Goal: Task Accomplishment & Management: Manage account settings

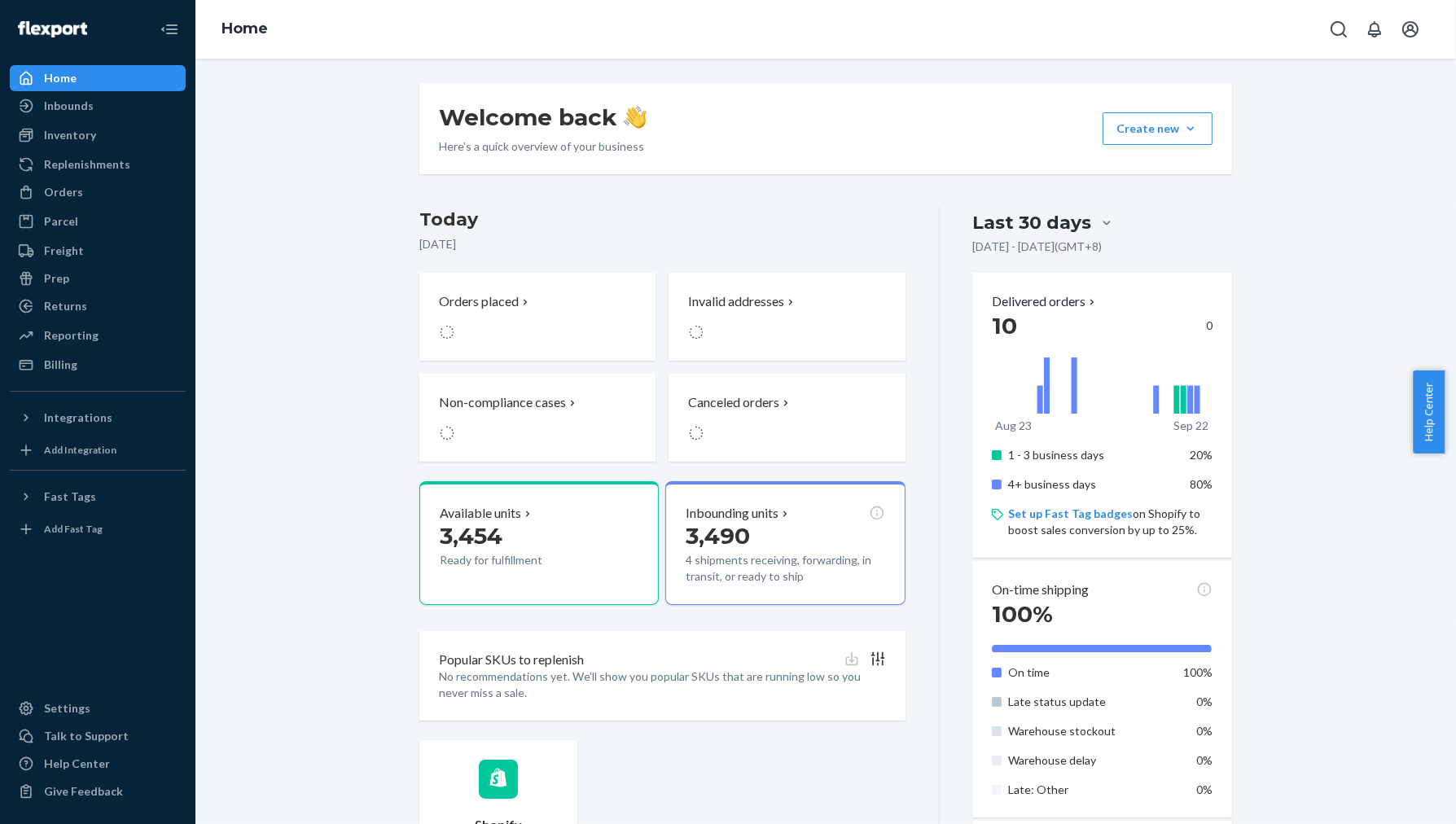
click at [29, 824] on button "Last 30 days" at bounding box center [14, 835] width 29 height 24
click at [1330, 31] on icon "Open Search Box" at bounding box center [1339, 29] width 20 height 20
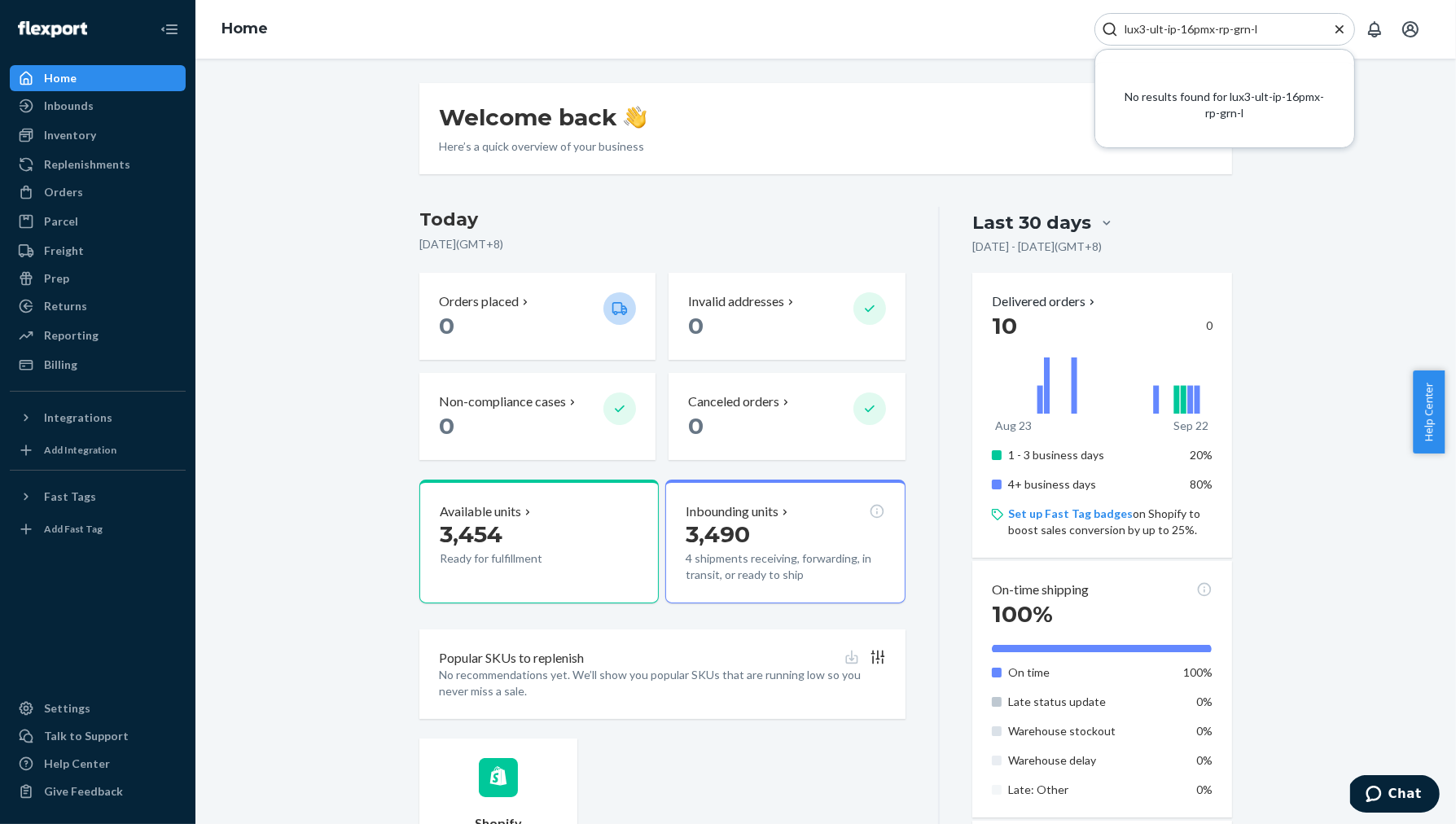
type input "lux3-ult-ip-16pmx-rp-grn-l"
click at [852, 44] on div "Home lux3-ult-ip-16pmx-rp-grn-l No results found for lux3-ult-ip-16pmx-rp-grn-l" at bounding box center [826, 29] width 1261 height 59
click at [77, 128] on div "Inventory" at bounding box center [70, 135] width 52 height 16
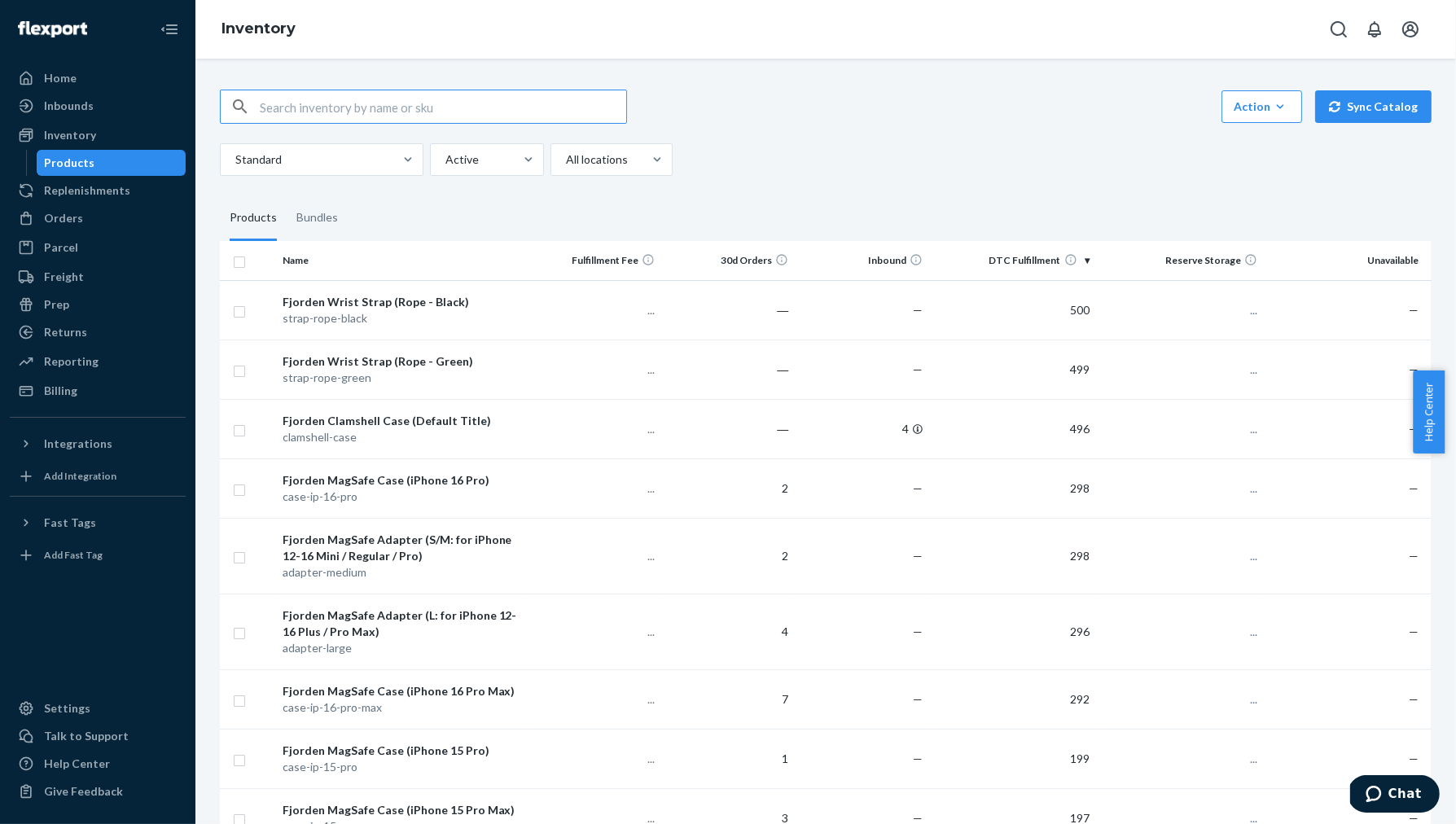
click at [377, 109] on input "text" at bounding box center [443, 107] width 366 height 33
type input "lux3-ult-ip-16pmx-rp-grn-l"
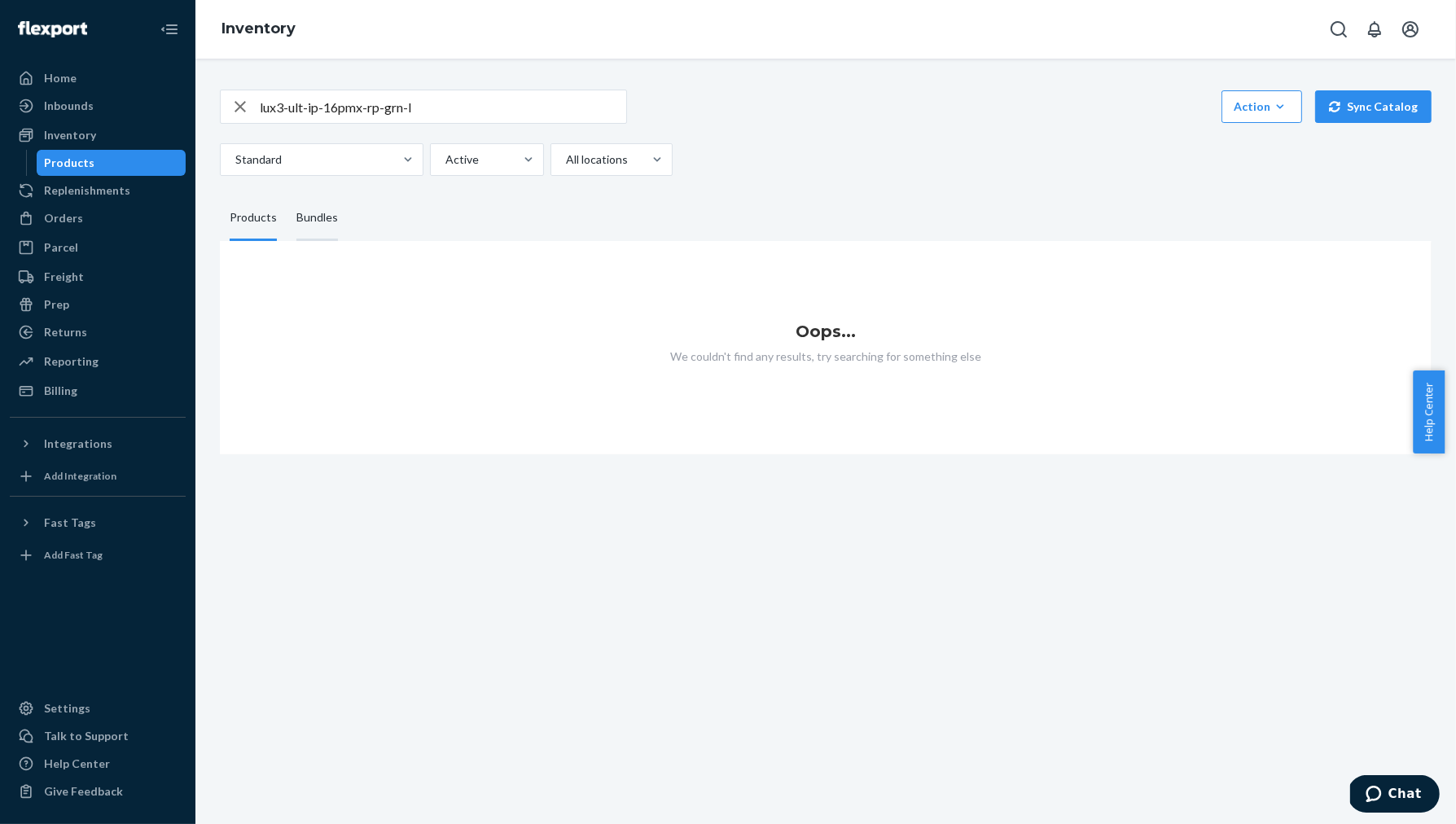
click at [326, 217] on div "Bundles" at bounding box center [317, 218] width 42 height 45
click at [287, 195] on input "Bundles" at bounding box center [287, 195] width 0 height 0
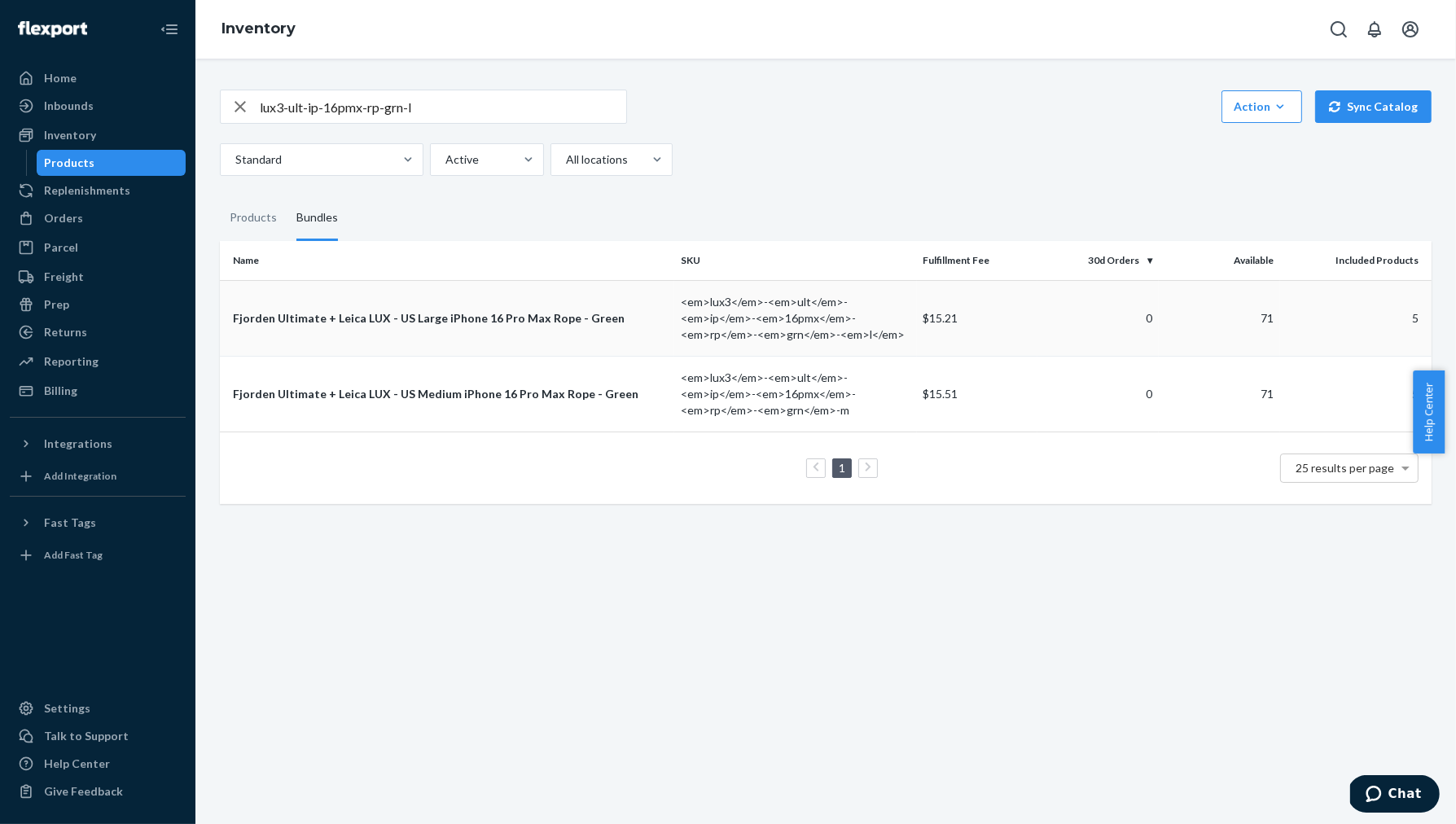
click at [485, 327] on td "Fjorden Ultimate + Leica LUX - US Large iPhone 16 Pro Max Rope - Green" at bounding box center [447, 318] width 455 height 76
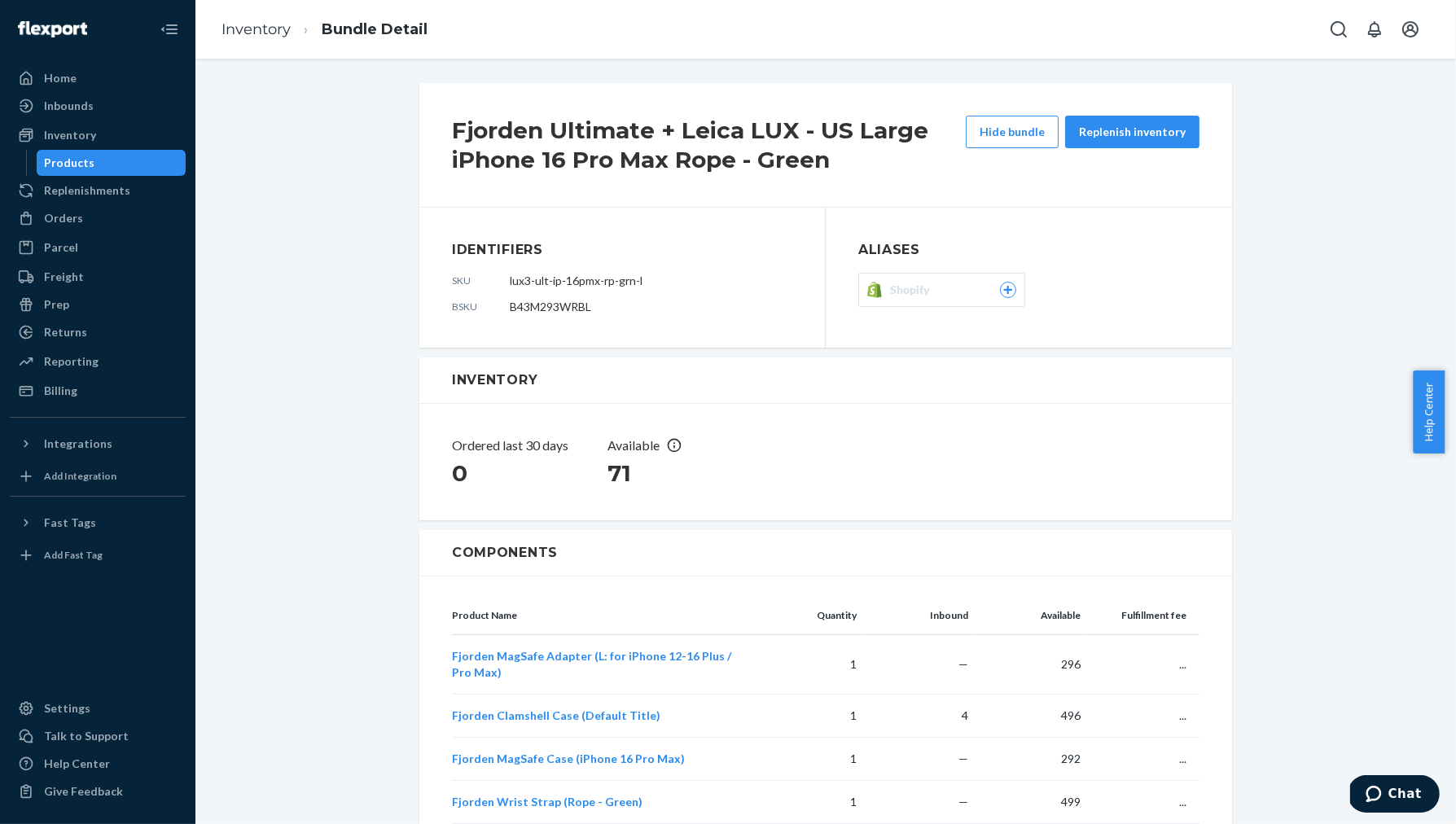
click at [949, 289] on div "Shopify" at bounding box center [953, 290] width 126 height 16
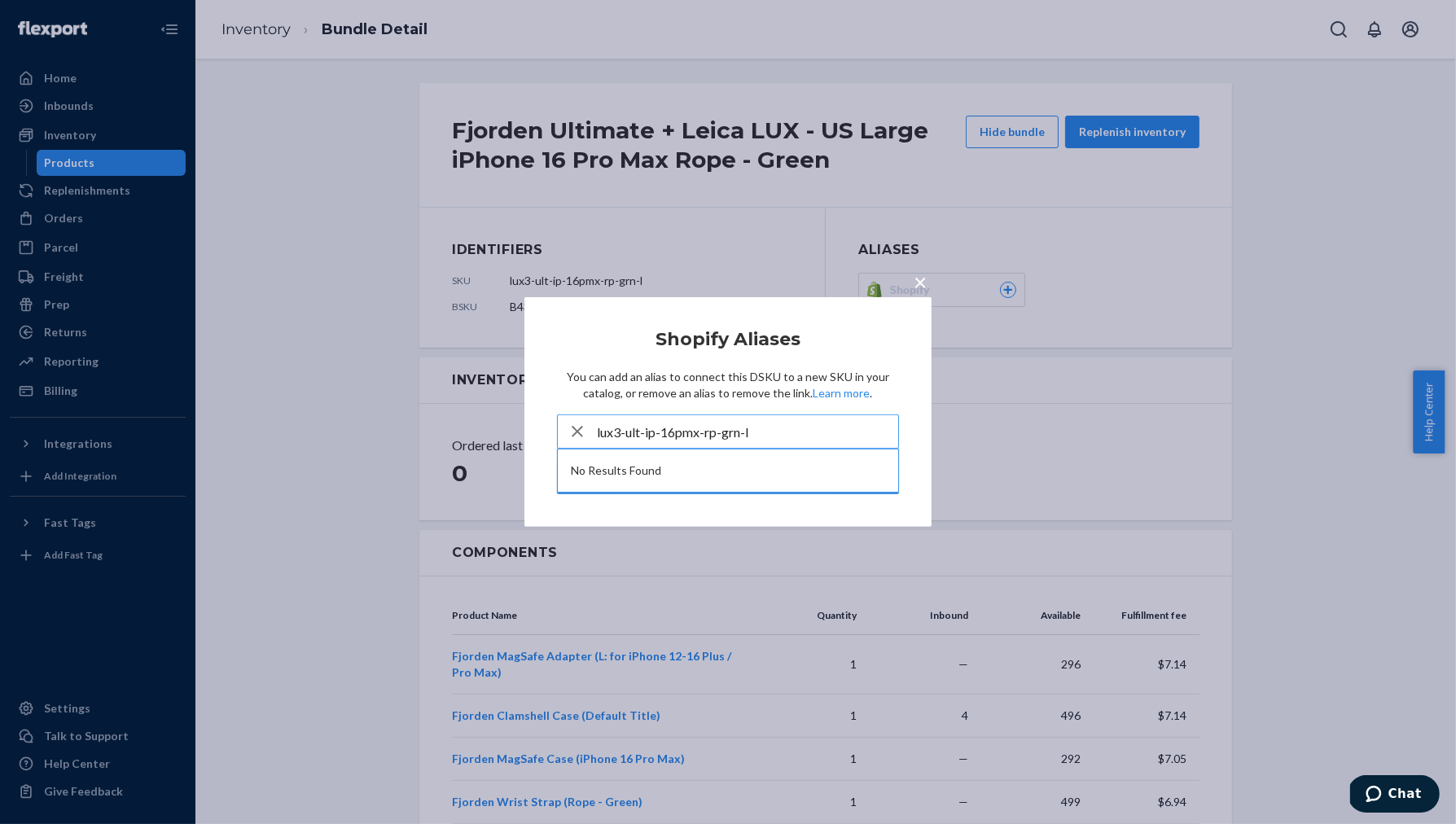
type input "lux3-ult-ip-16pmx-rp-grn-l"
click at [577, 426] on icon "button" at bounding box center [577, 431] width 20 height 33
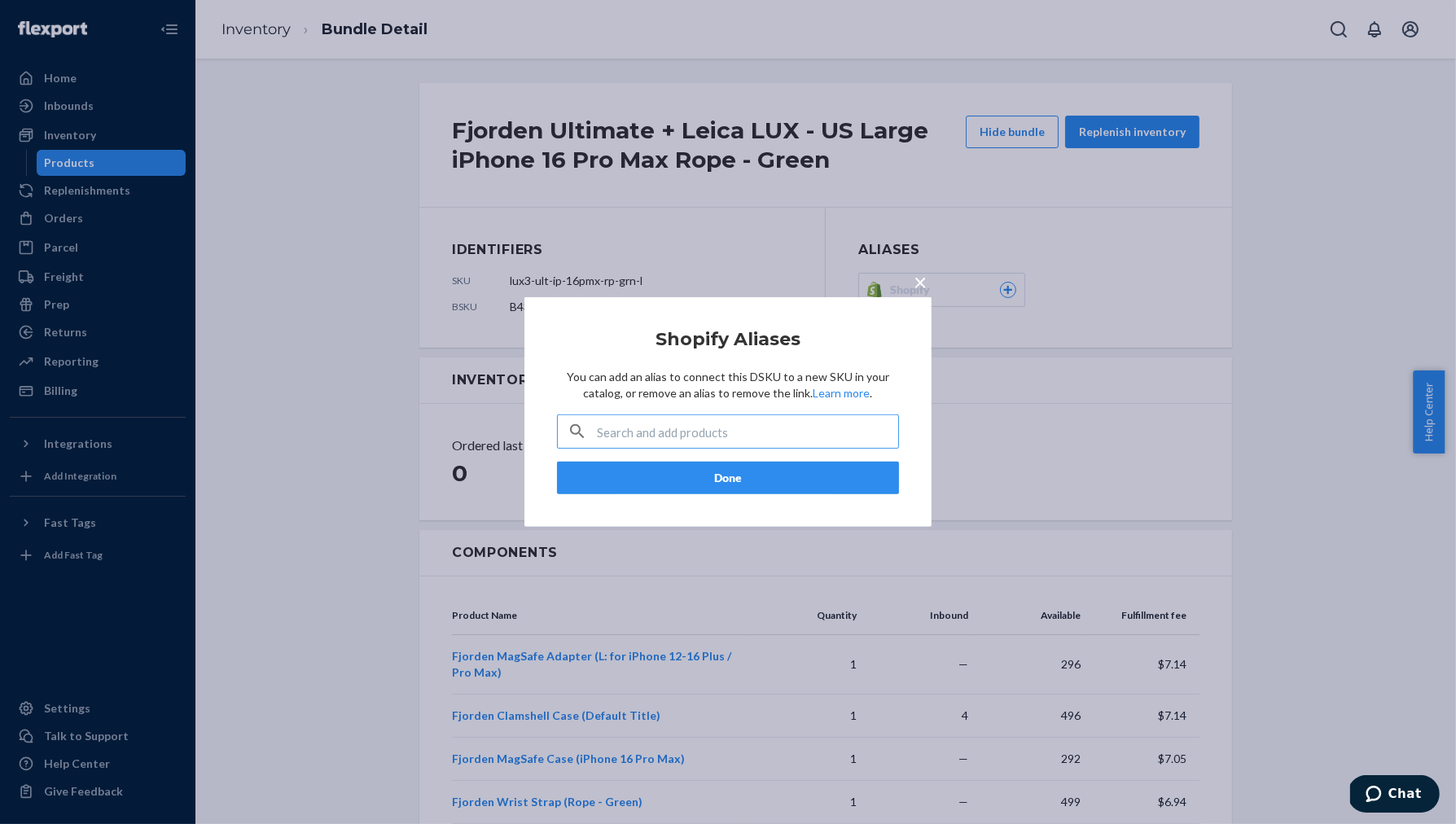
click at [640, 427] on input "text" at bounding box center [747, 431] width 301 height 33
click at [920, 284] on span "×" at bounding box center [920, 281] width 13 height 27
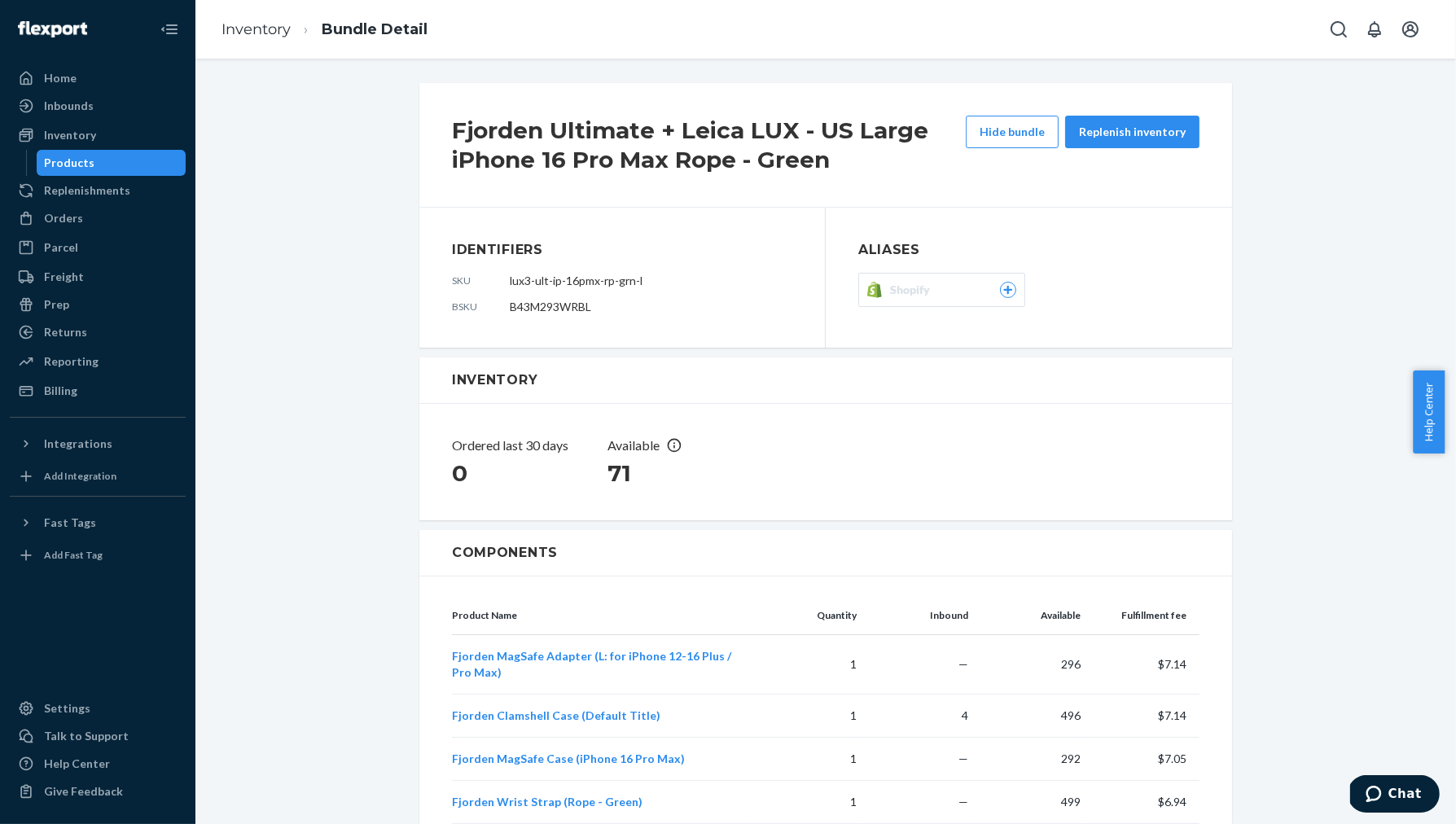
click at [904, 289] on span "Shopify" at bounding box center [912, 290] width 46 height 16
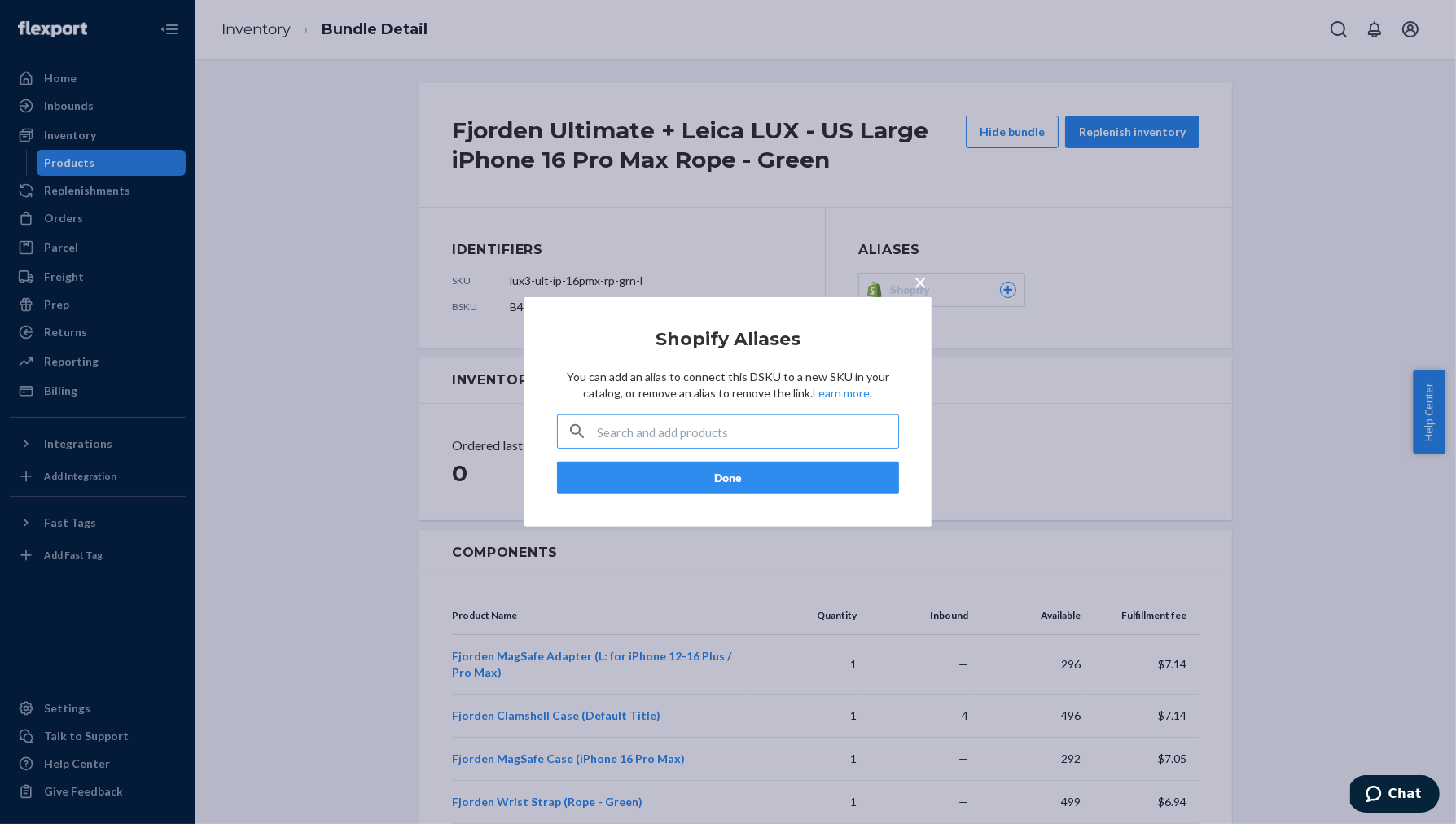
click at [813, 419] on input "text" at bounding box center [747, 431] width 301 height 33
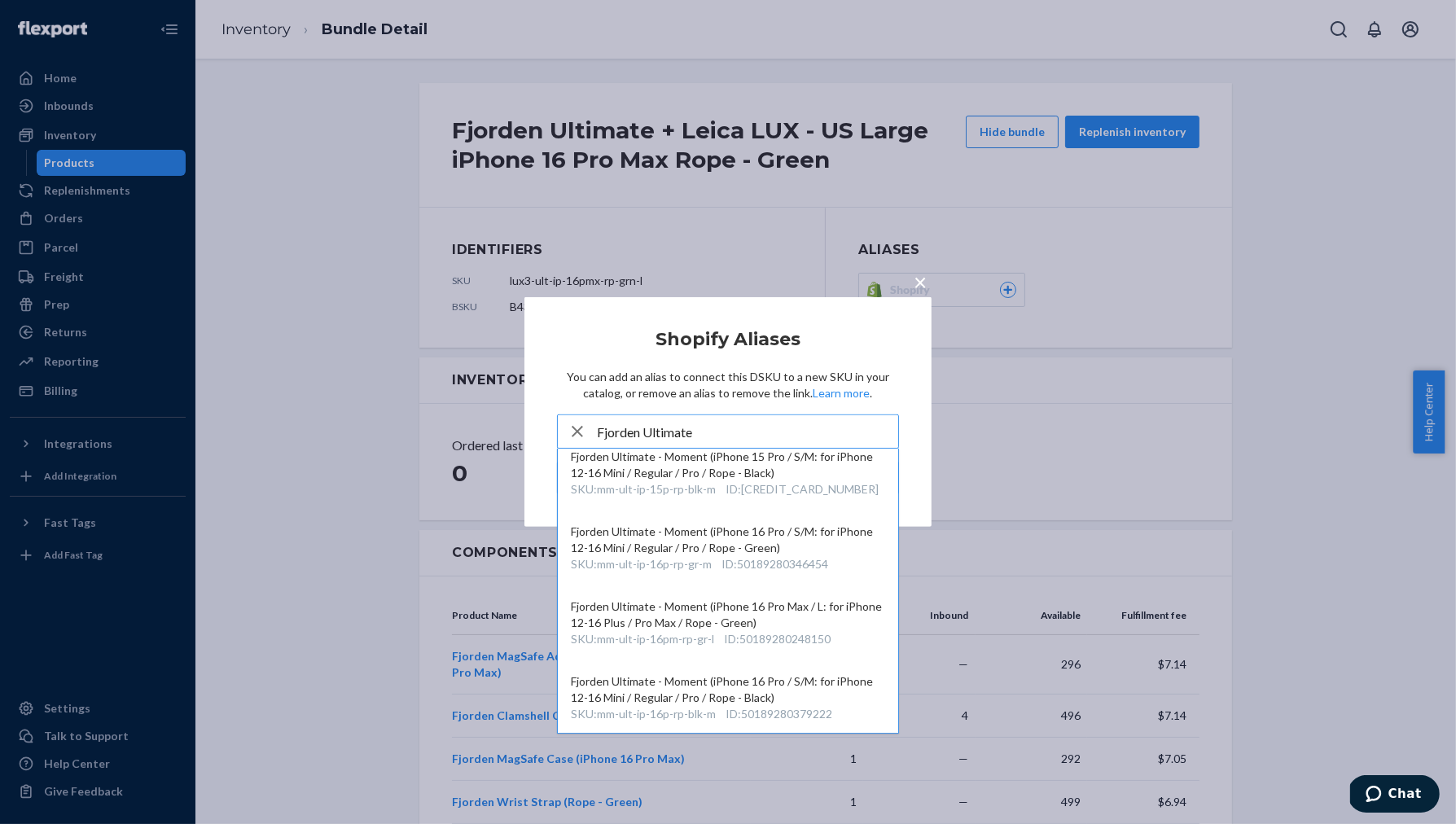
scroll to position [3240, 0]
click at [707, 442] on input "Fjorden Ultimate" at bounding box center [747, 431] width 301 height 33
paste input "lux3-ult-ip-16pmx-rp-grn-l"
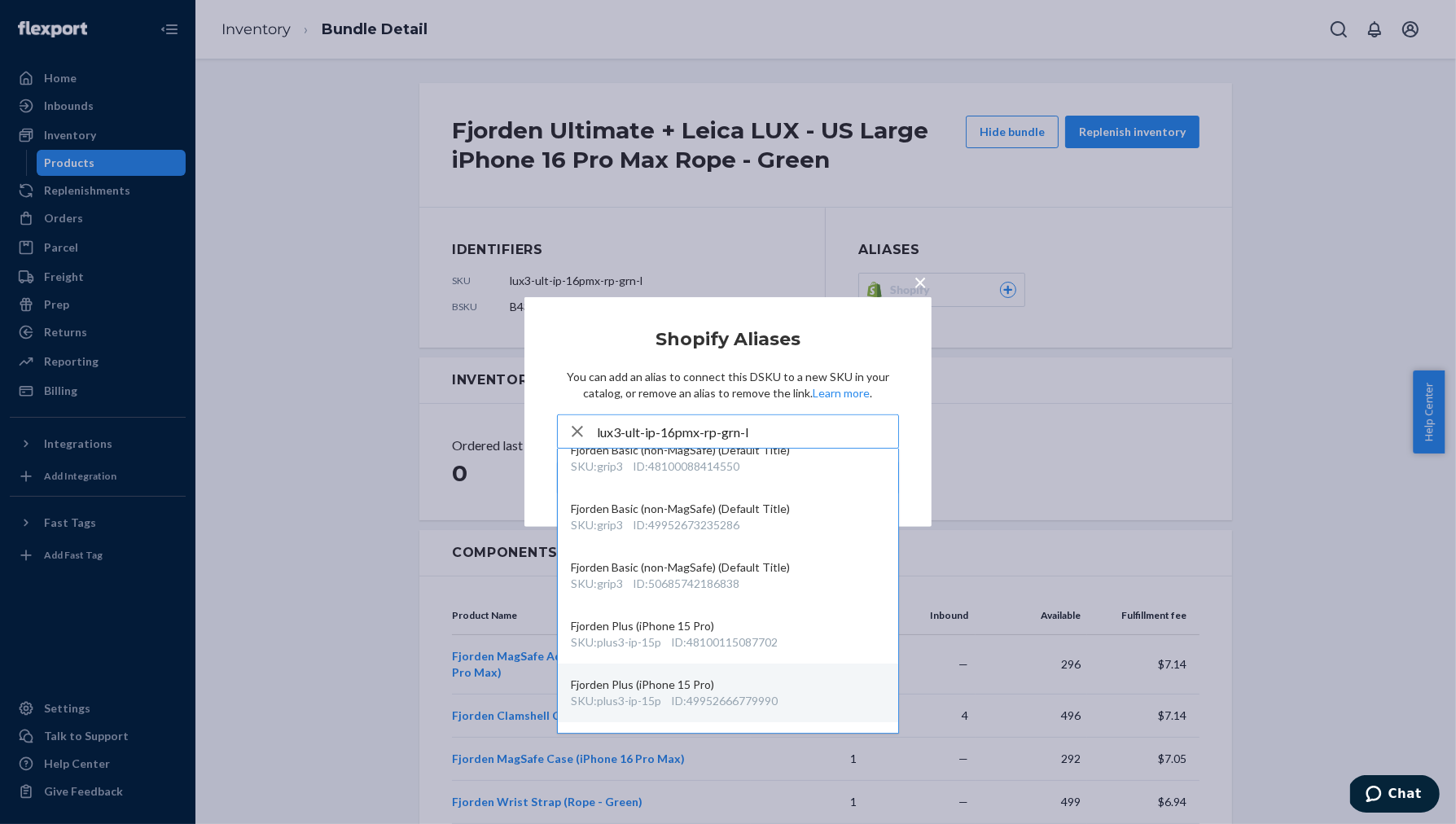
scroll to position [0, 0]
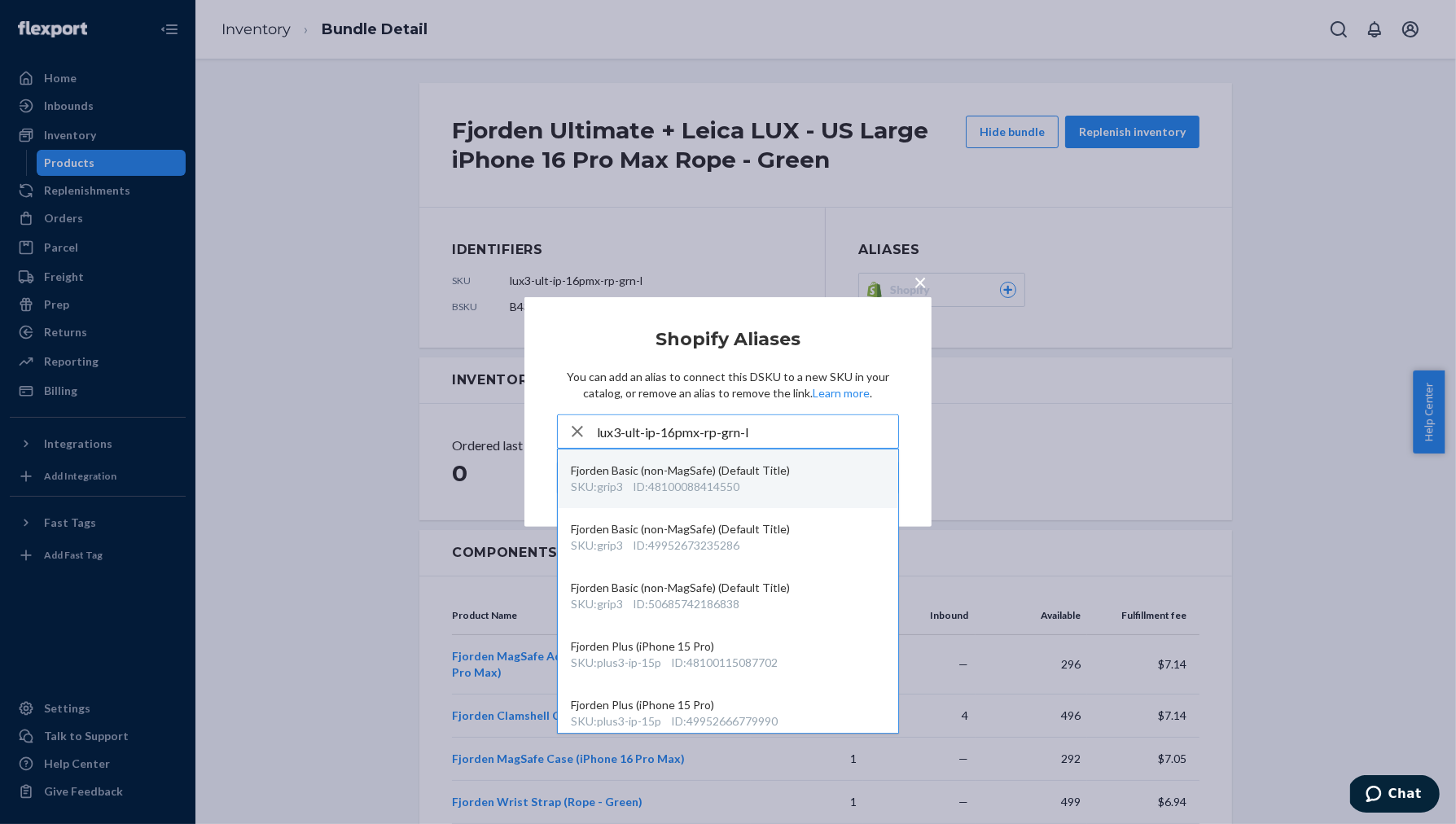
type input "lux3-ult-ip-16pmx-rp-grn-l"
click at [918, 282] on span "×" at bounding box center [920, 281] width 13 height 27
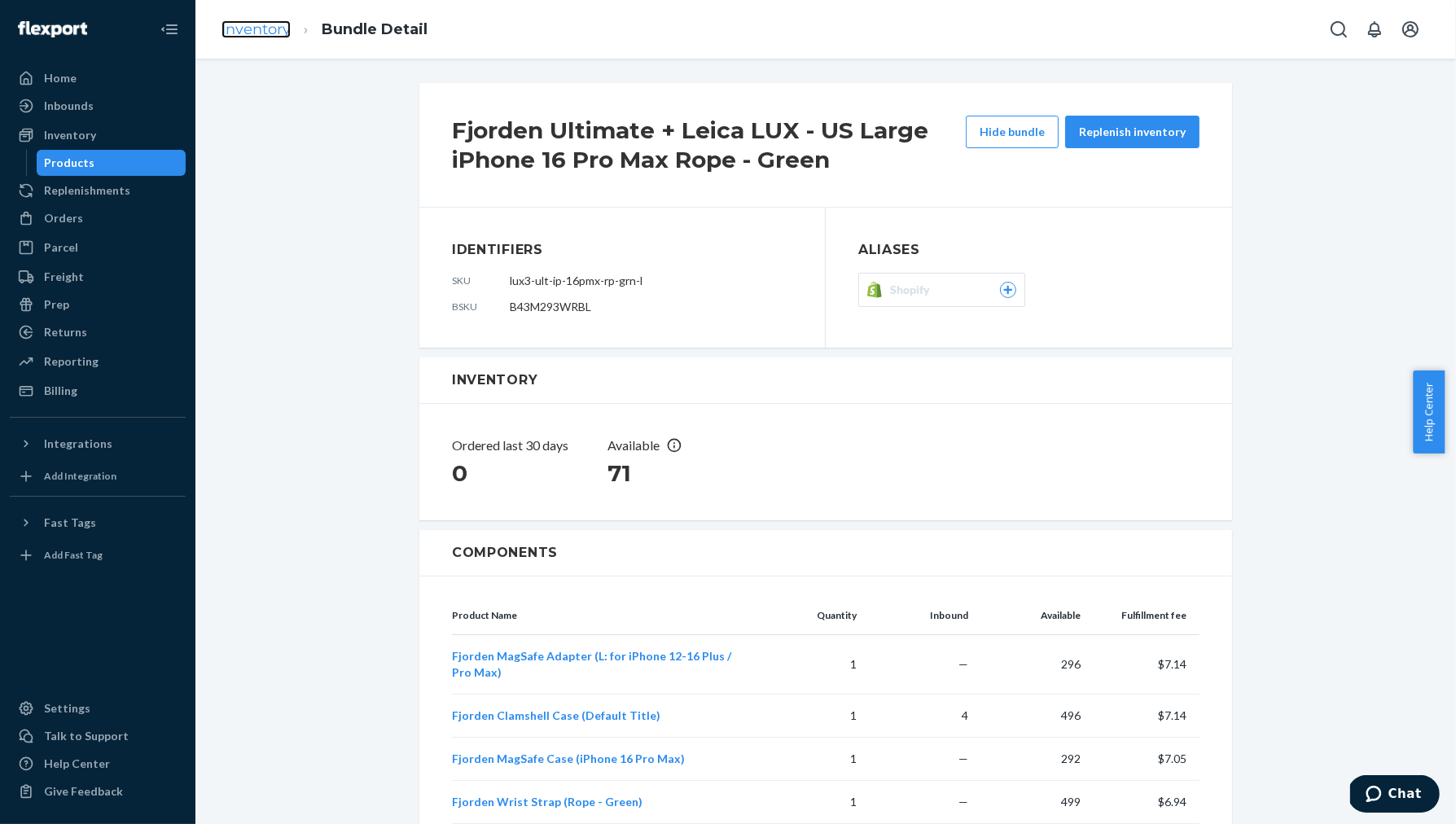
click at [270, 30] on link "Inventory" at bounding box center [256, 29] width 69 height 18
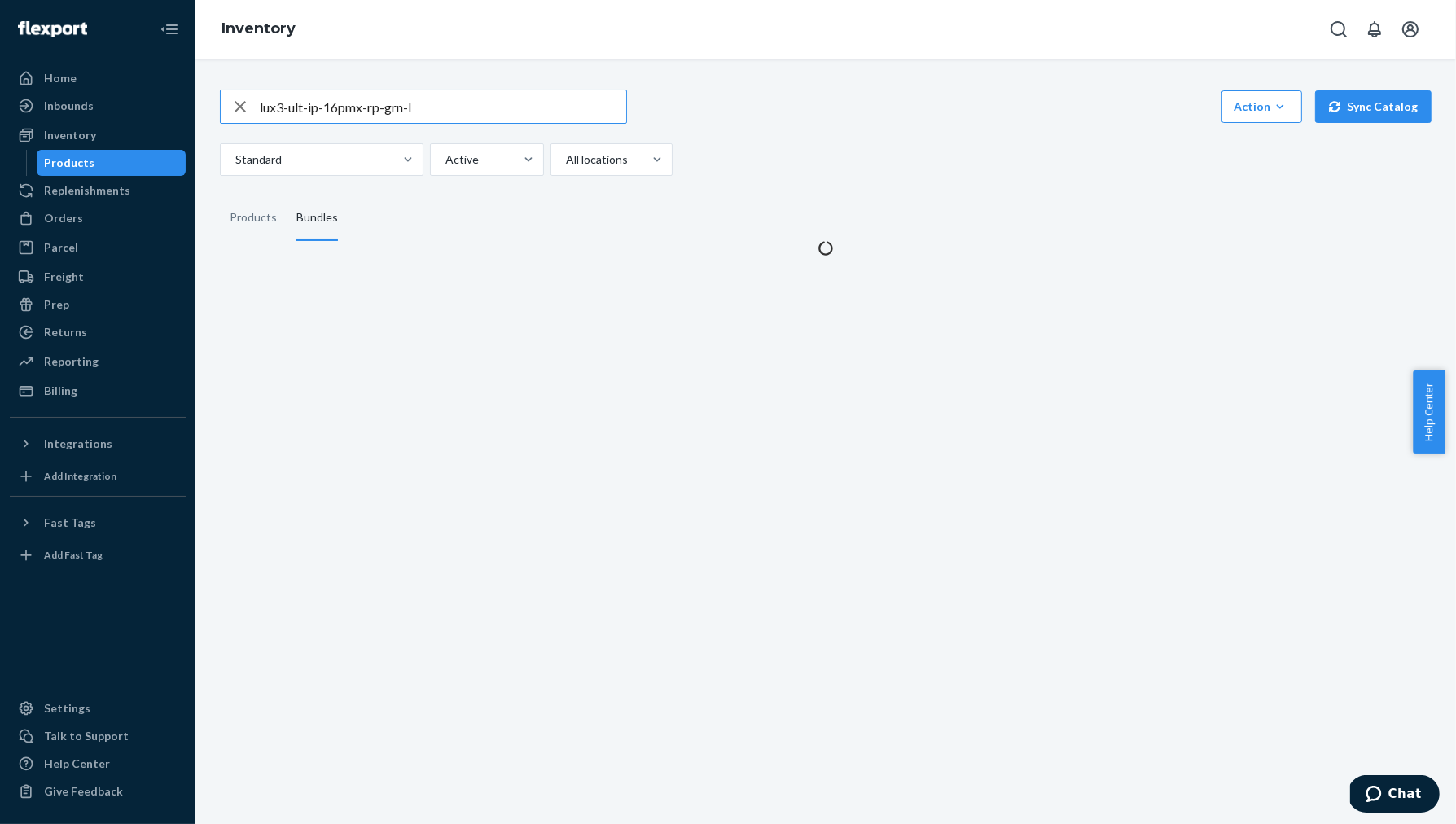
click at [514, 110] on input "lux3-ult-ip-16pmx-rp-grn-l" at bounding box center [443, 107] width 366 height 33
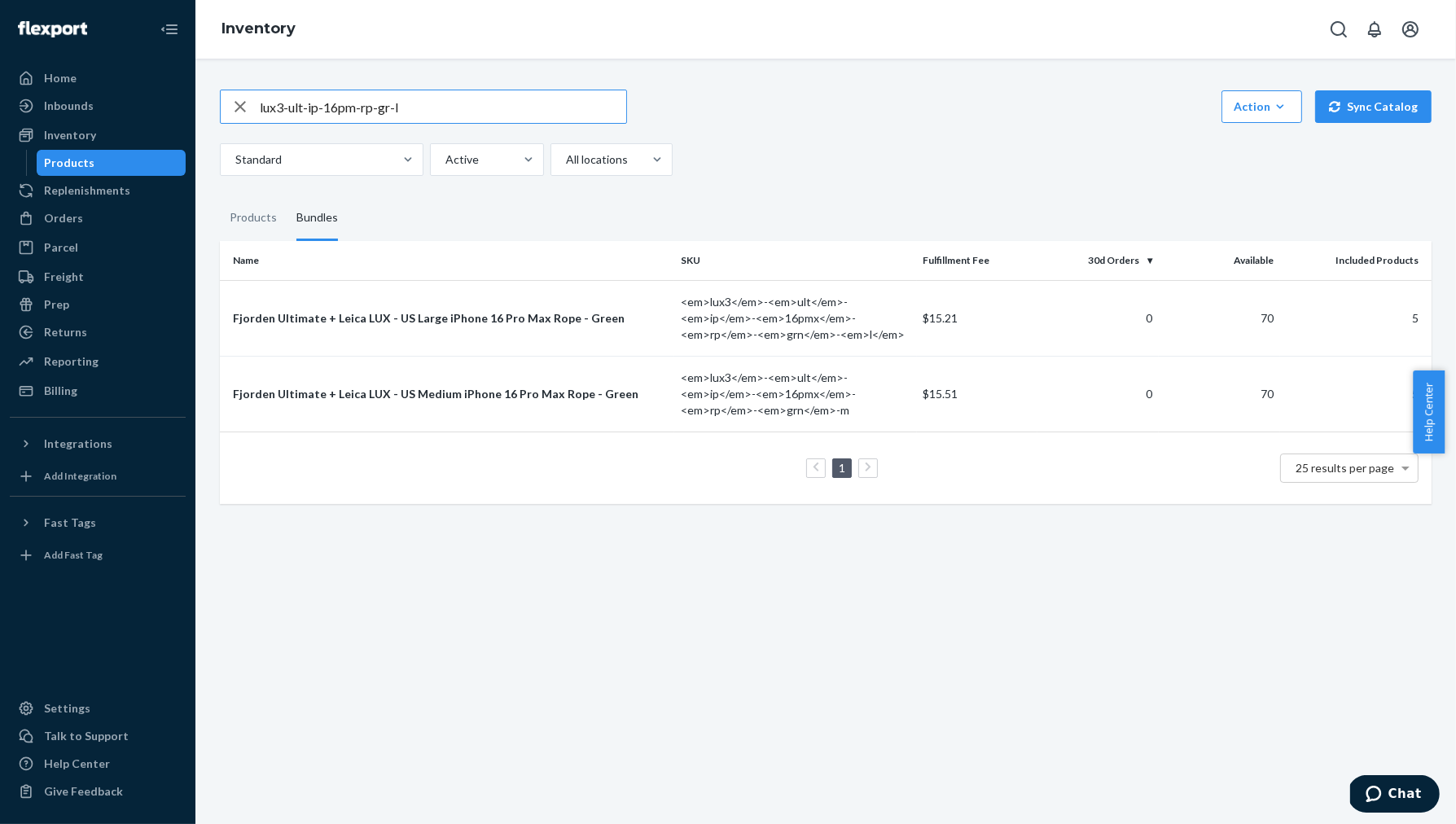
type input "lux3-ult-ip-16pm-rp-gr-l"
click at [480, 332] on td "Fjorden Ultimate + Leica LUX - US Large iPhone 16 Pro Max Rope - Green" at bounding box center [447, 318] width 455 height 76
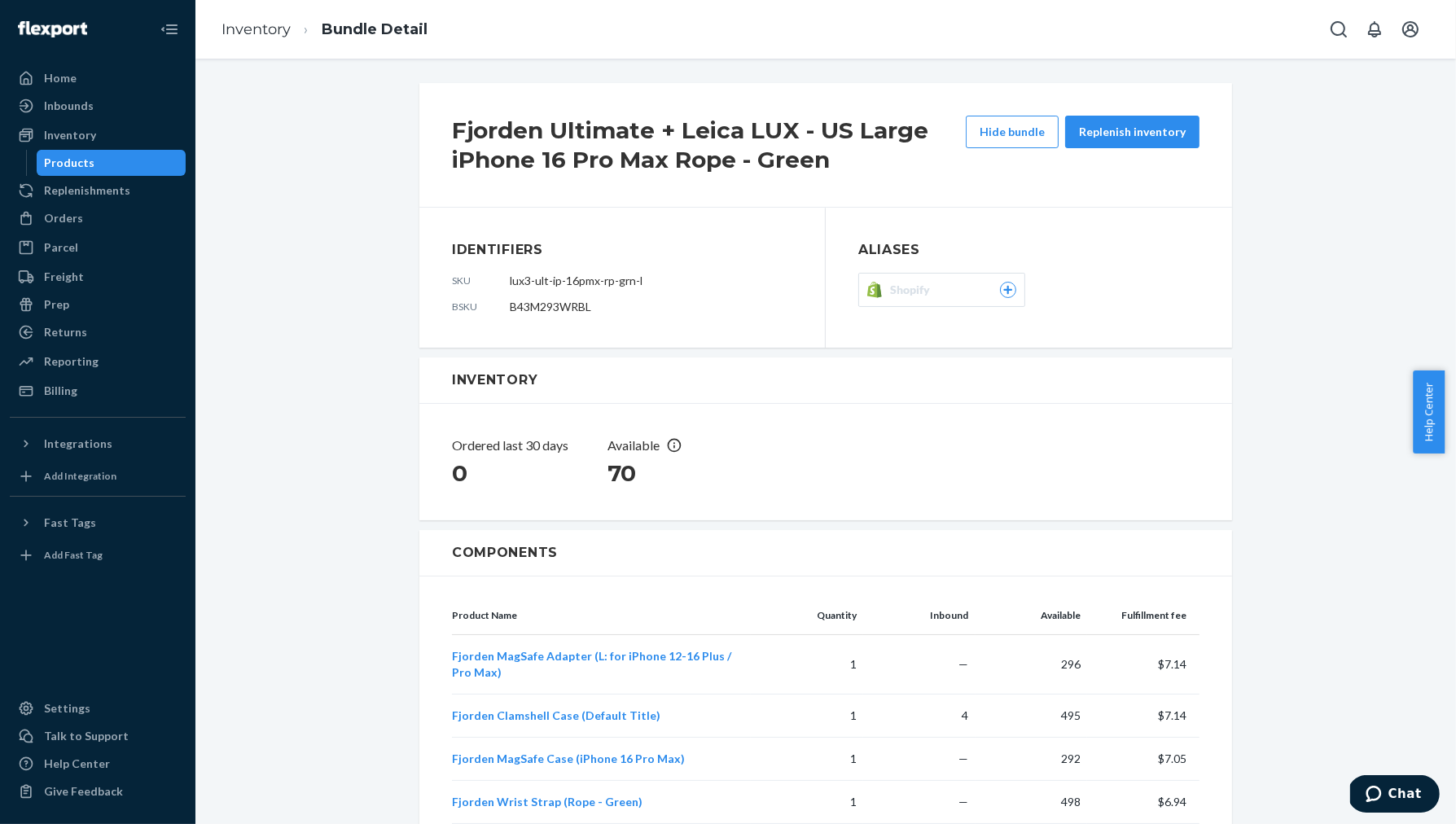
click at [921, 295] on span "Shopify" at bounding box center [912, 290] width 46 height 16
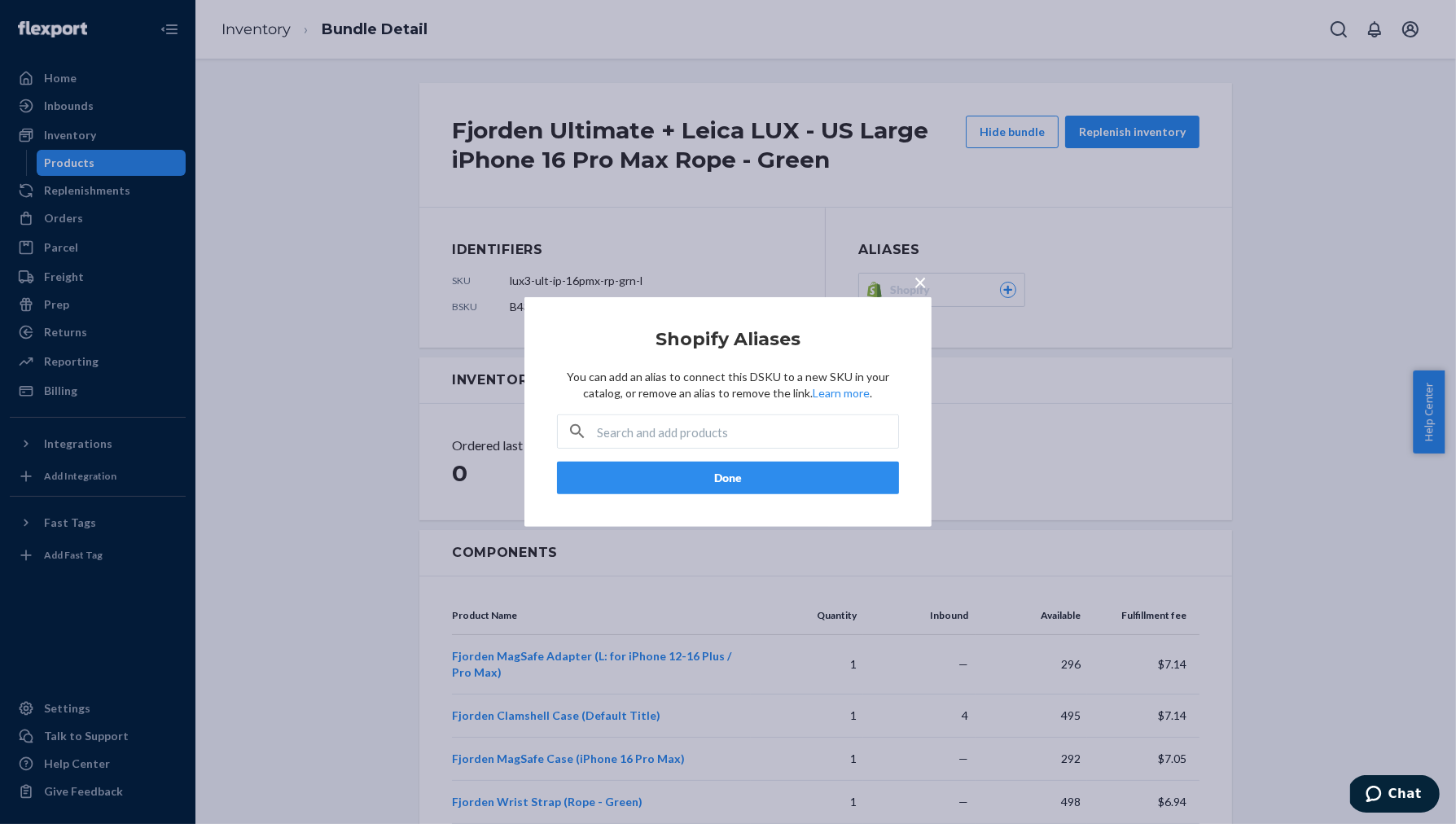
click at [919, 282] on span "×" at bounding box center [920, 281] width 13 height 27
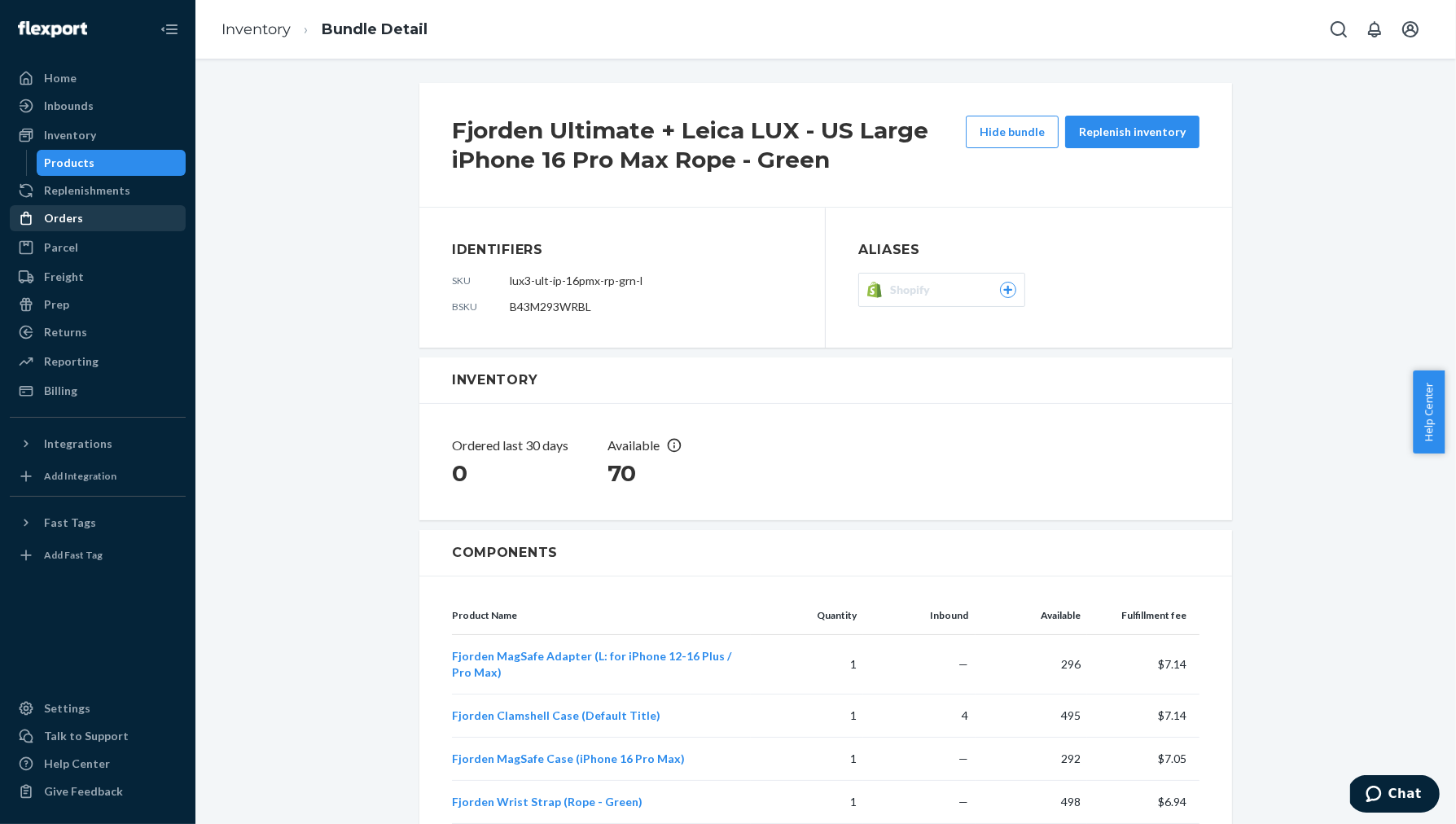
click at [62, 223] on div "Orders" at bounding box center [63, 218] width 39 height 16
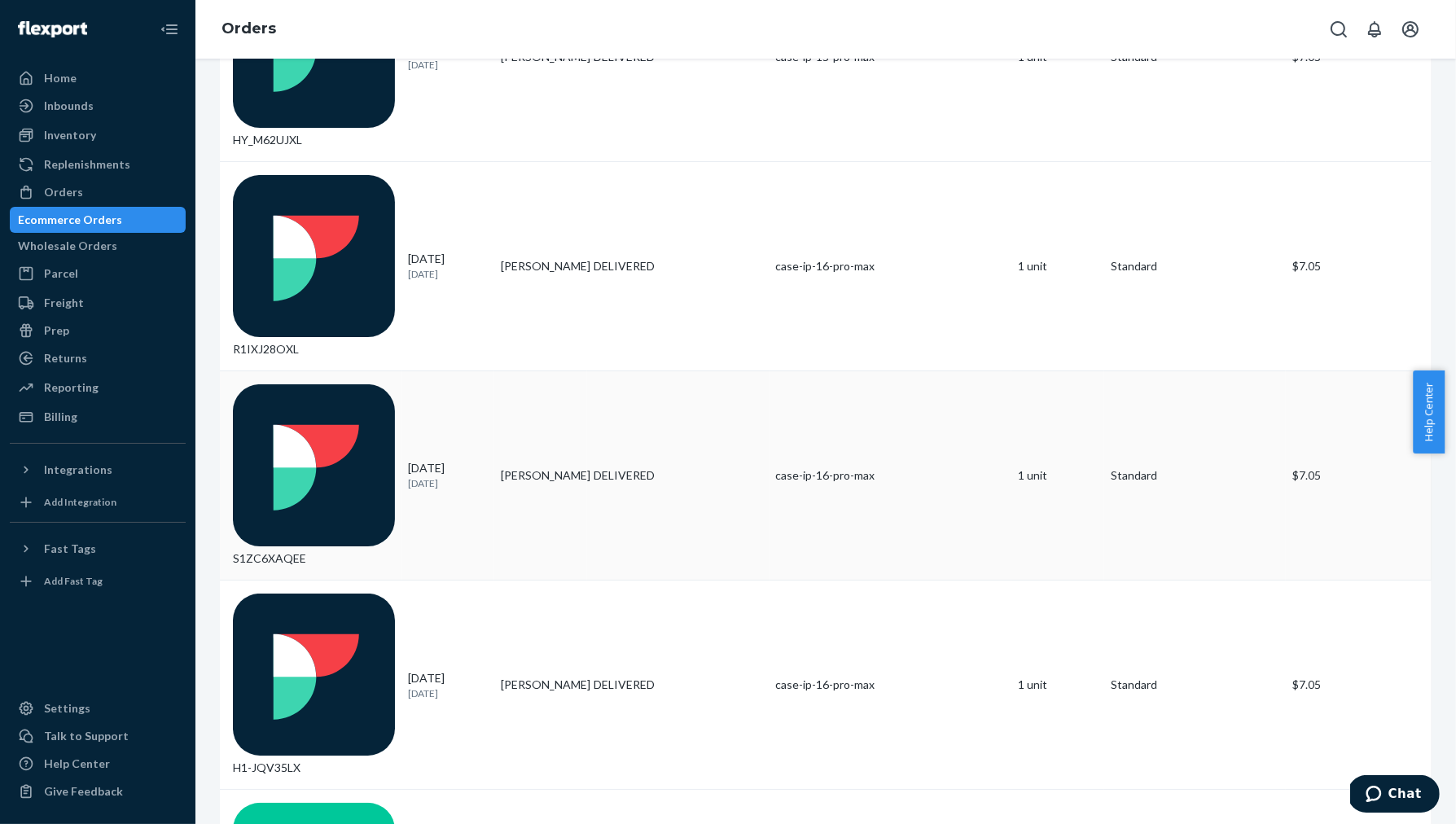
scroll to position [318, 0]
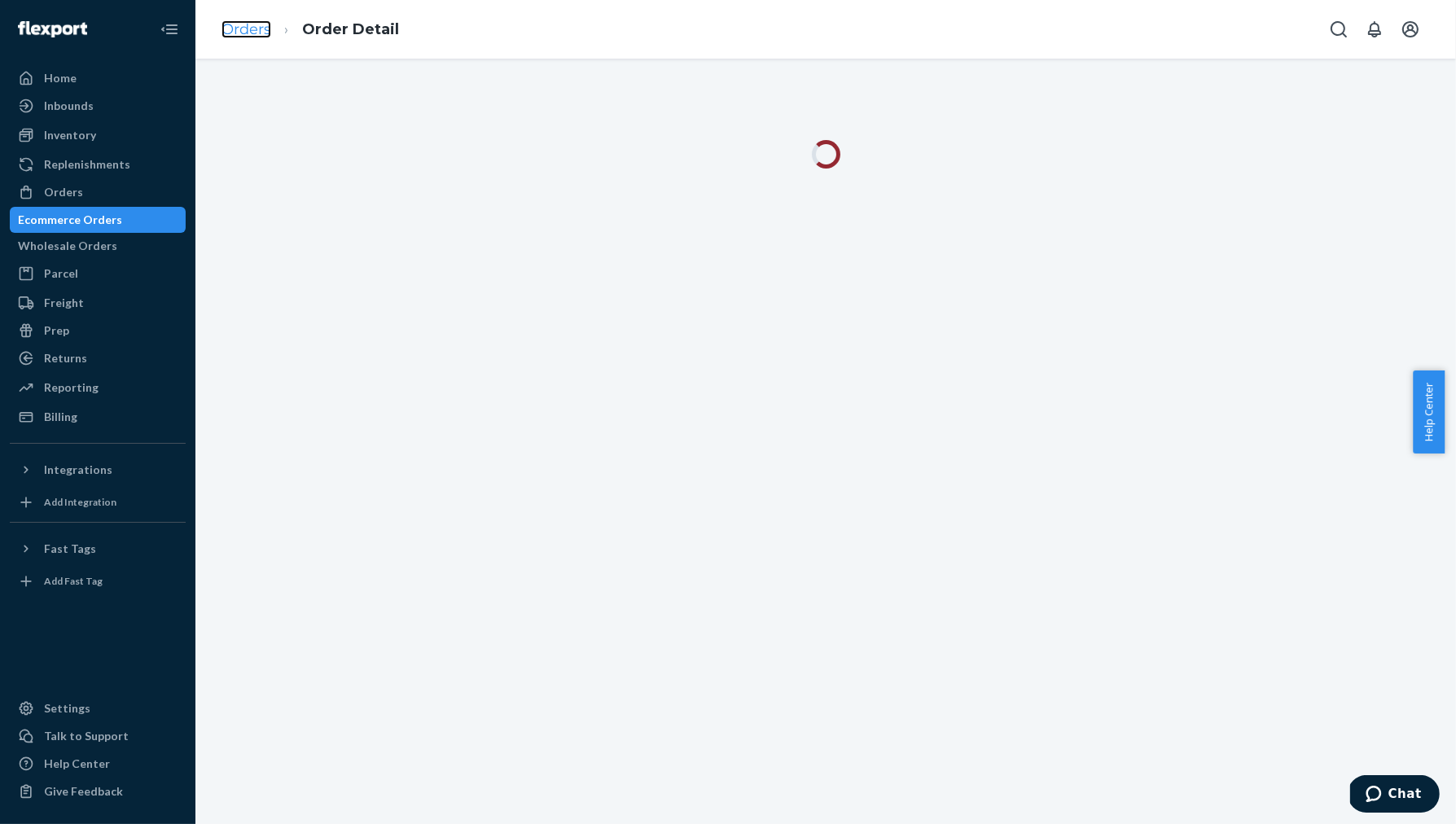
click at [268, 35] on link "Orders" at bounding box center [246, 29] width 50 height 18
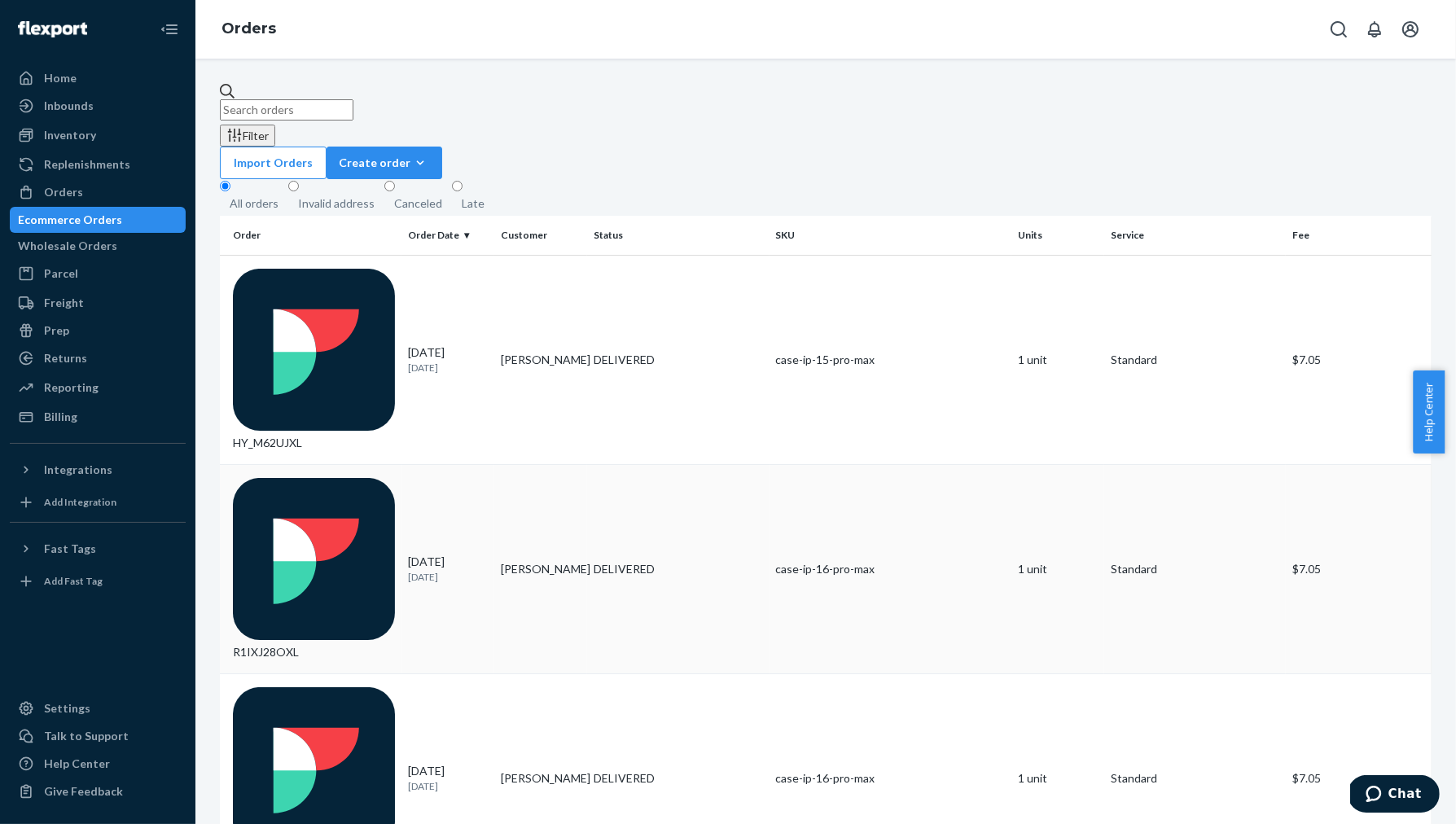
scroll to position [3, 0]
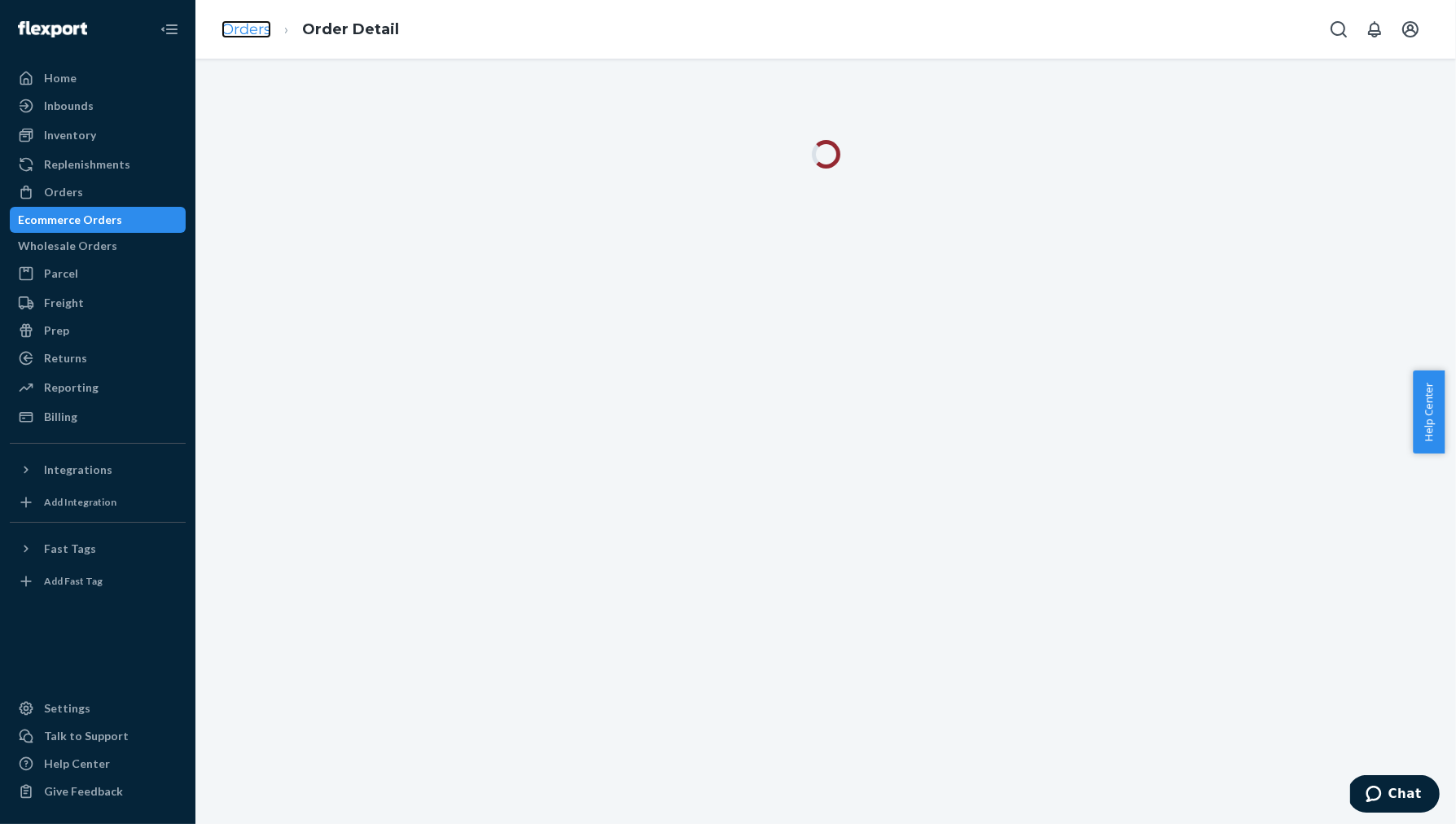
click at [259, 37] on link "Orders" at bounding box center [246, 29] width 50 height 18
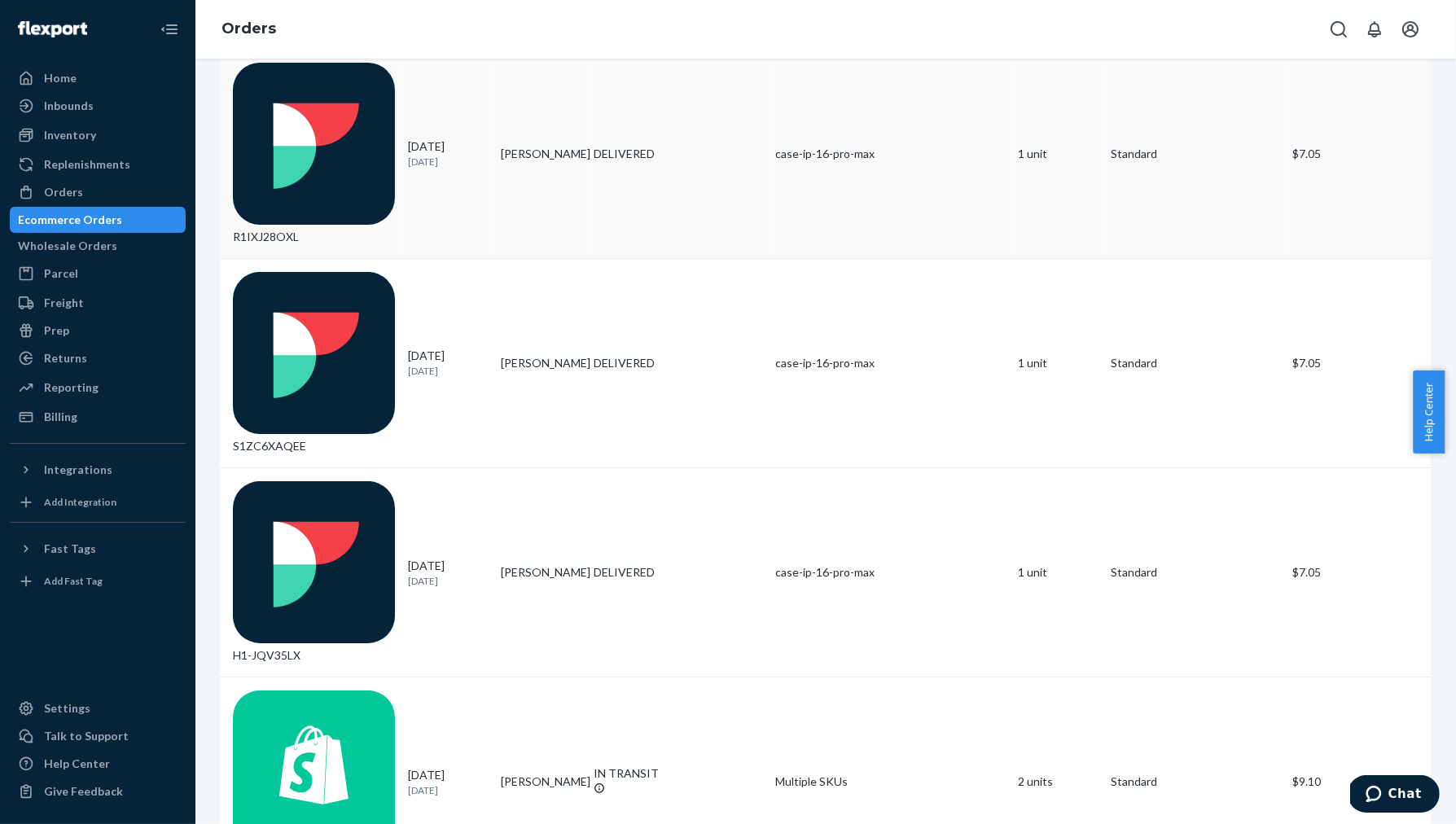
scroll to position [705, 0]
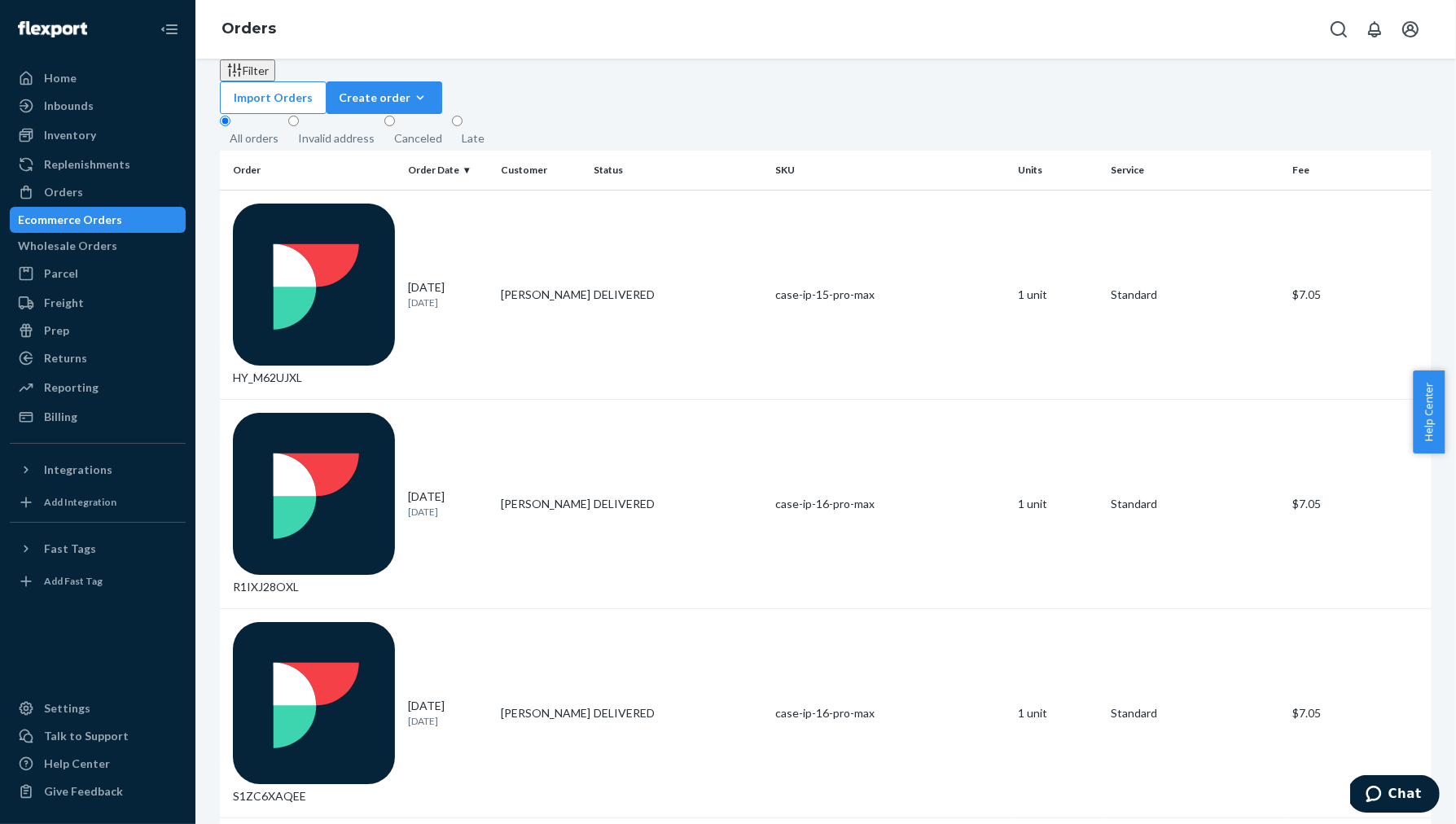
scroll to position [0, 0]
